Goal: Task Accomplishment & Management: Manage account settings

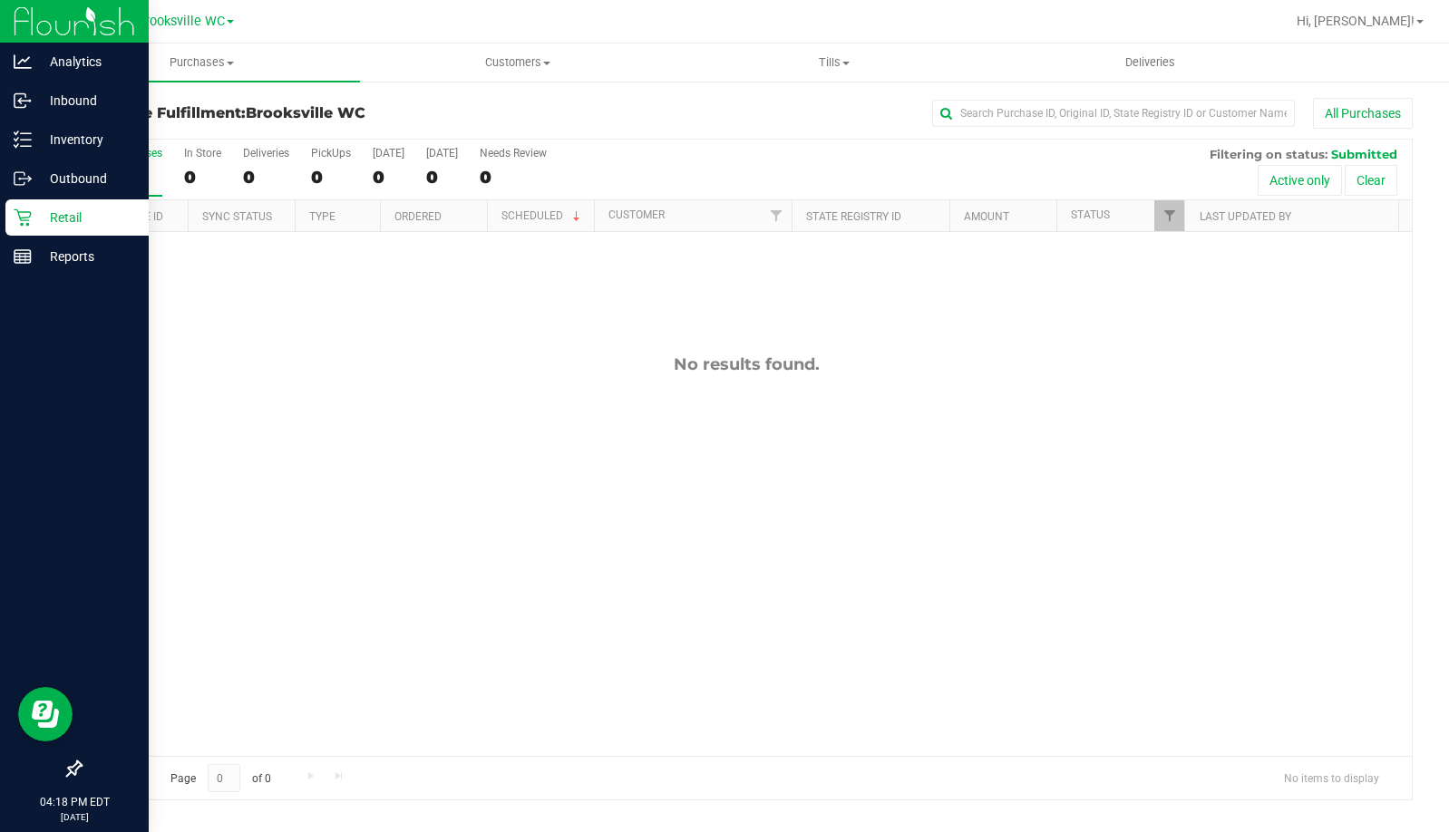
click at [57, 452] on div at bounding box center [74, 514] width 149 height 474
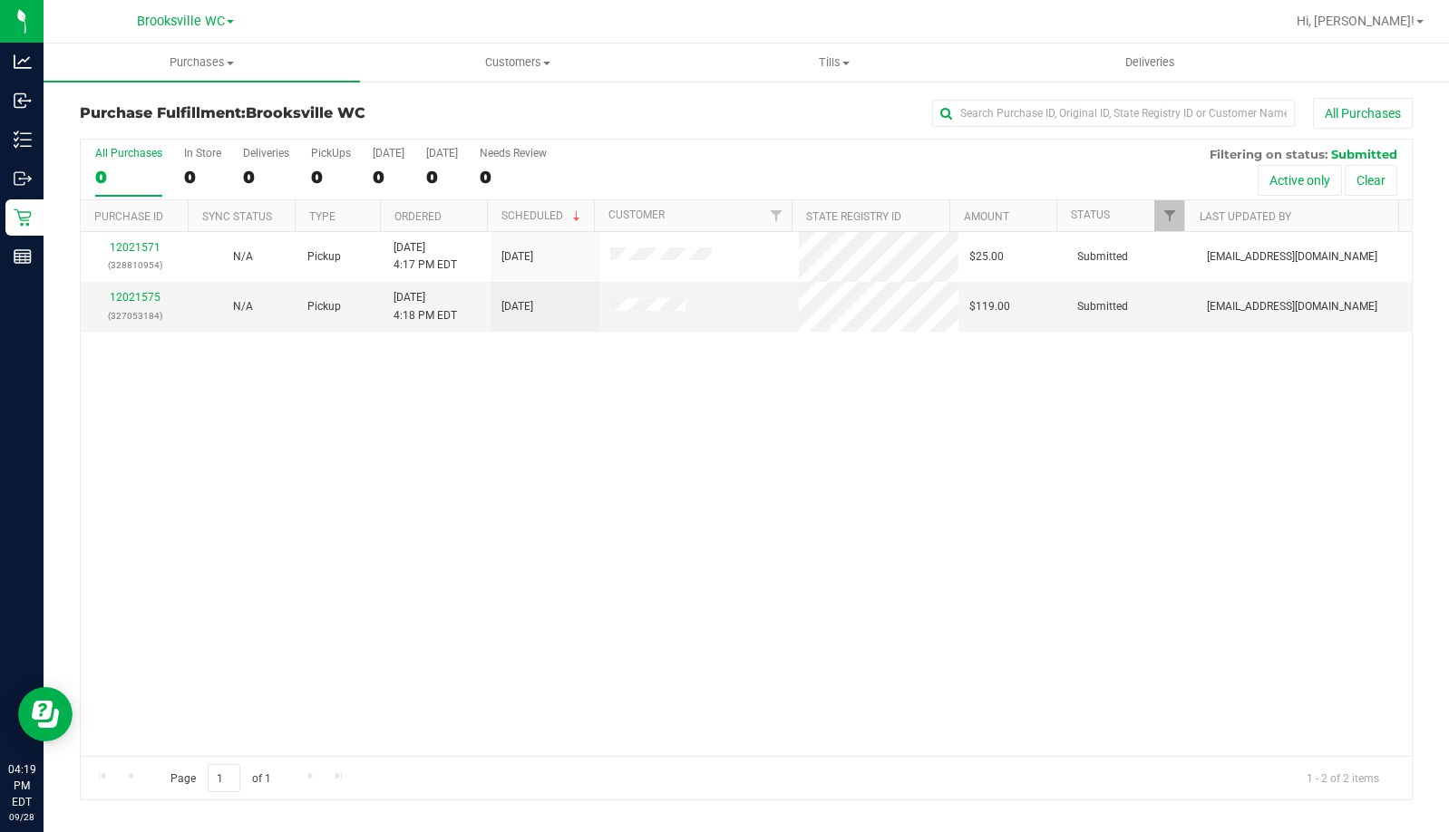
click at [127, 532] on div "12021571 (328810954) N/A Pickup [DATE] 4:17 PM EDT 9/28/2025 $25.00 Submitted […" at bounding box center [746, 494] width 1331 height 524
click at [258, 472] on div "12021571 (328810954) N/A Pickup [DATE] 4:17 PM EDT 9/28/2025 $25.00 Submitted […" at bounding box center [746, 494] width 1331 height 524
click at [252, 434] on div "12021571 (328810954) N/A Pickup [DATE] 4:17 PM EDT 9/28/2025 $25.00 Submitted […" at bounding box center [746, 494] width 1331 height 524
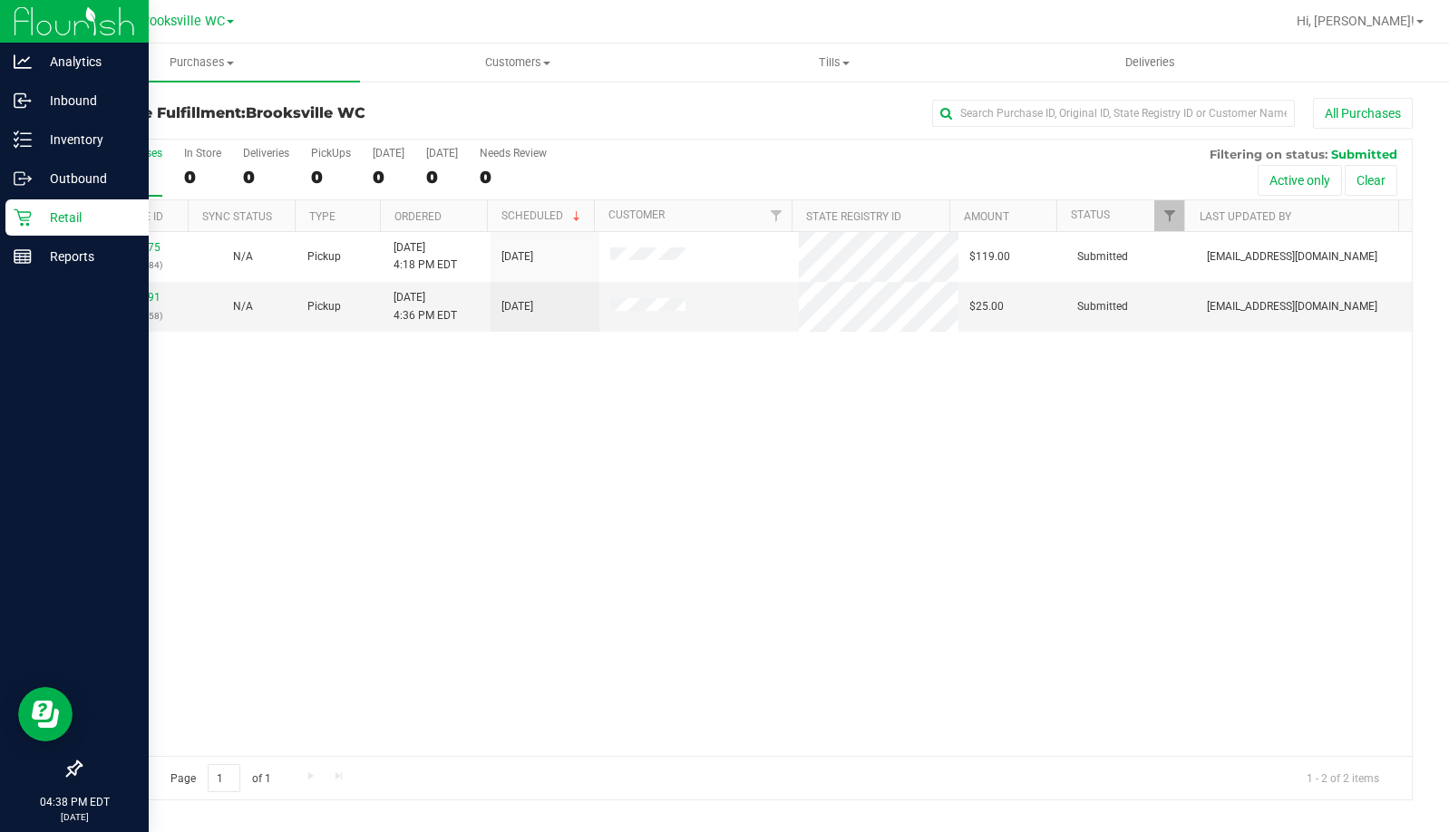
click at [126, 458] on div at bounding box center [74, 514] width 149 height 474
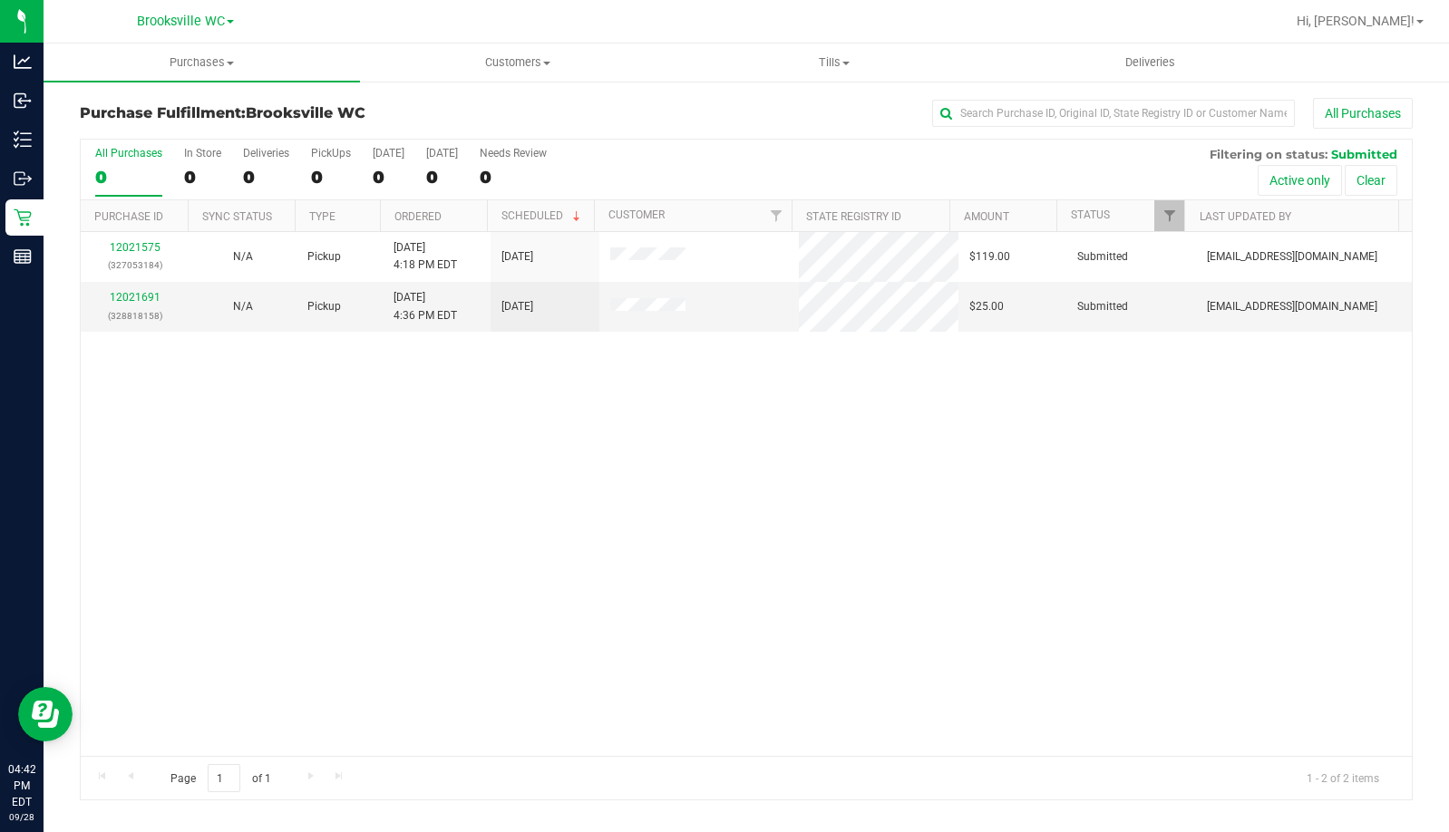
drag, startPoint x: 198, startPoint y: 480, endPoint x: 527, endPoint y: 101, distance: 501.9
click at [198, 480] on div "12021575 (327053184) N/A Pickup [DATE] 4:18 PM EDT 9/28/2025 $119.00 Submitted …" at bounding box center [746, 494] width 1331 height 524
click at [1383, 23] on span "Hi, [PERSON_NAME]!" at bounding box center [1355, 21] width 118 height 15
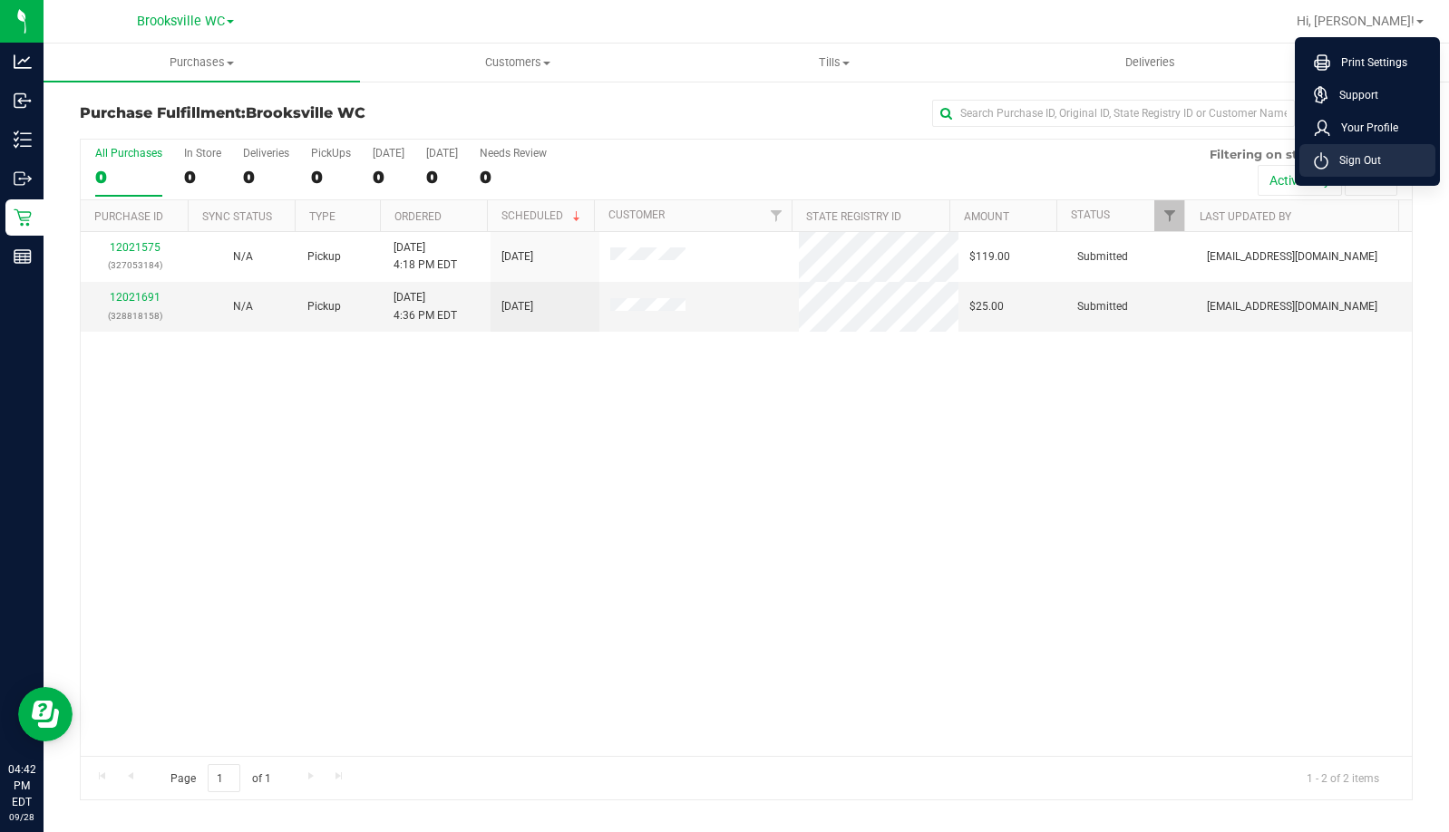
click at [1374, 152] on span "Sign Out" at bounding box center [1354, 160] width 53 height 18
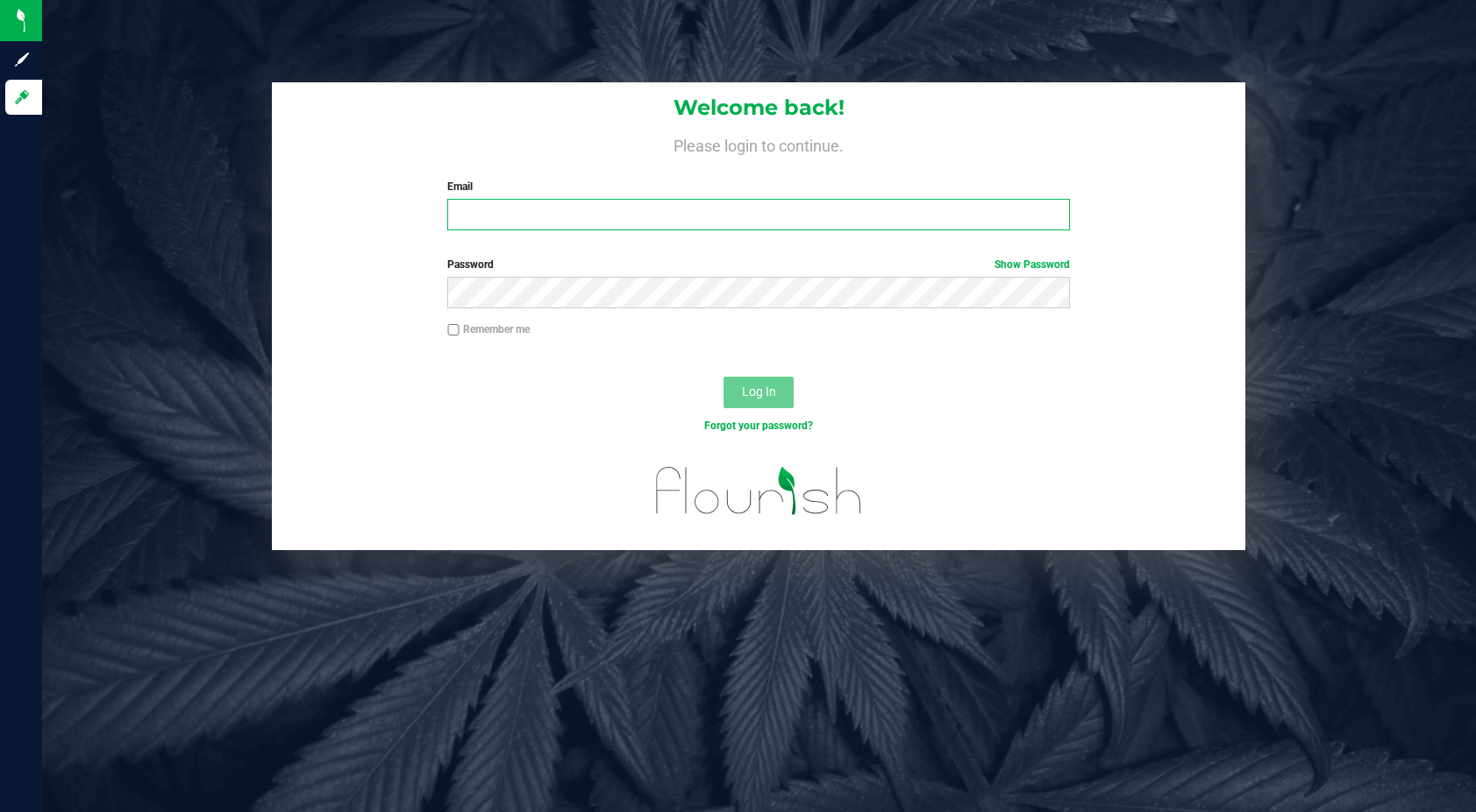
click at [463, 220] on input "Email" at bounding box center [758, 215] width 623 height 32
type input "aainley@liveparallel.com"
click at [723, 377] on button "Log In" at bounding box center [758, 392] width 71 height 32
